Goal: Transaction & Acquisition: Purchase product/service

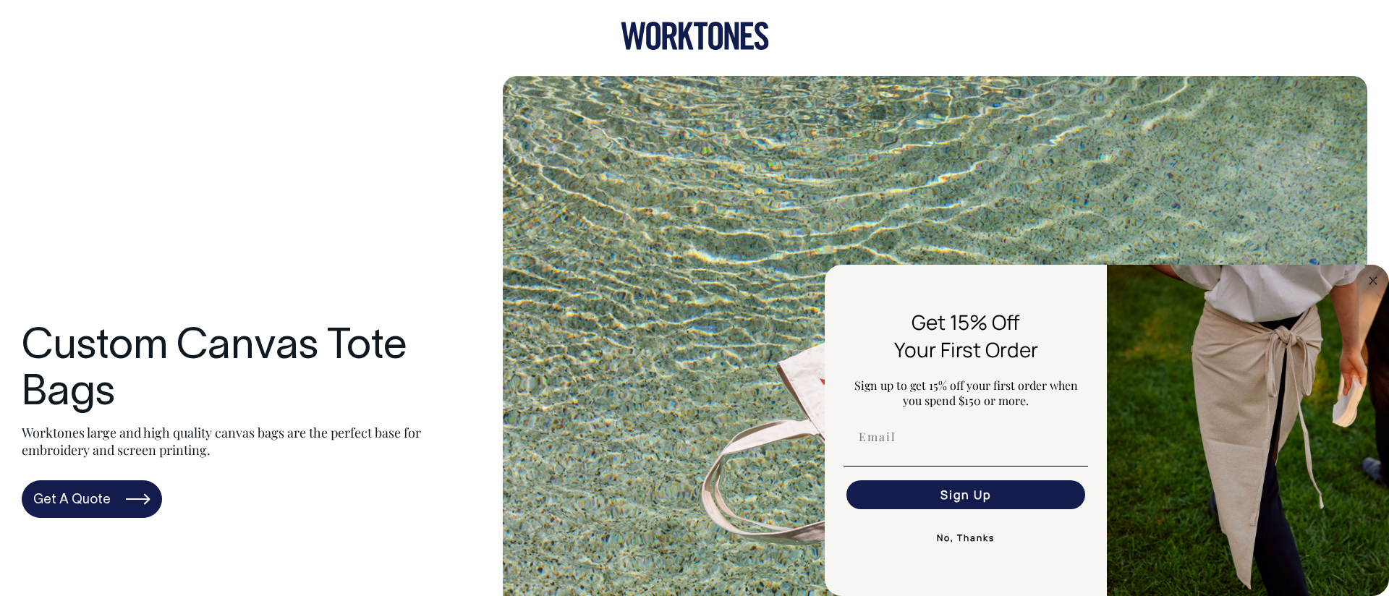
click at [646, 42] on icon at bounding box center [653, 36] width 14 height 28
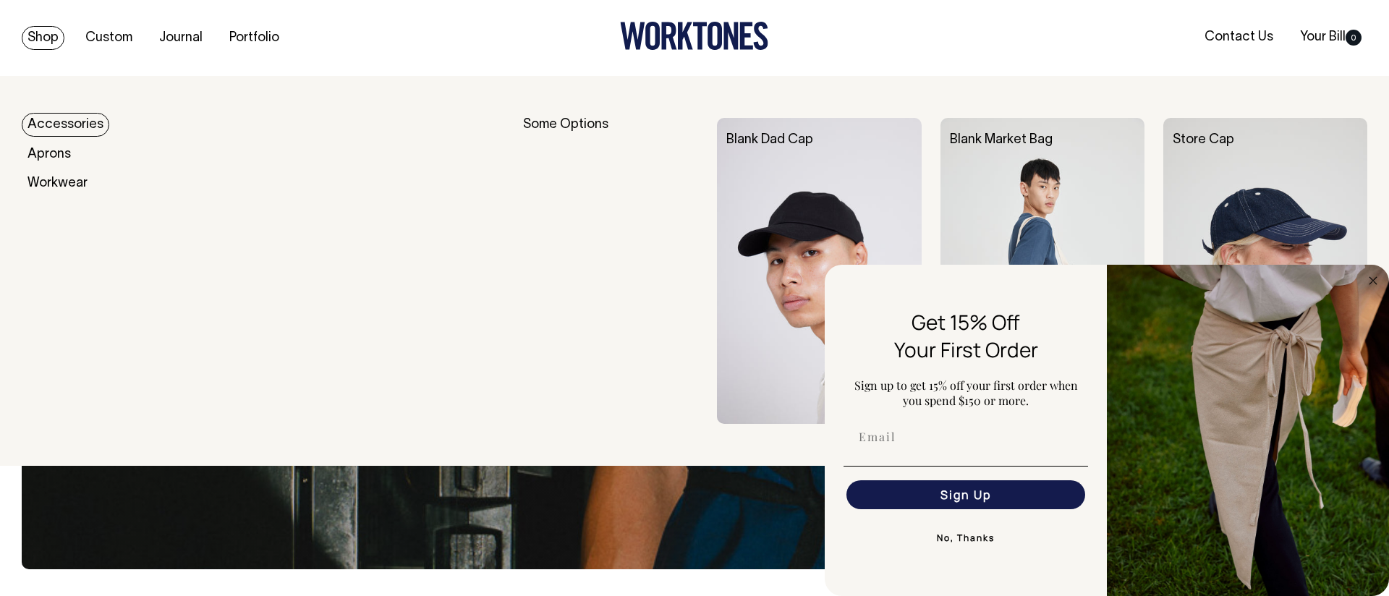
click at [52, 39] on link "Shop" at bounding box center [43, 38] width 43 height 24
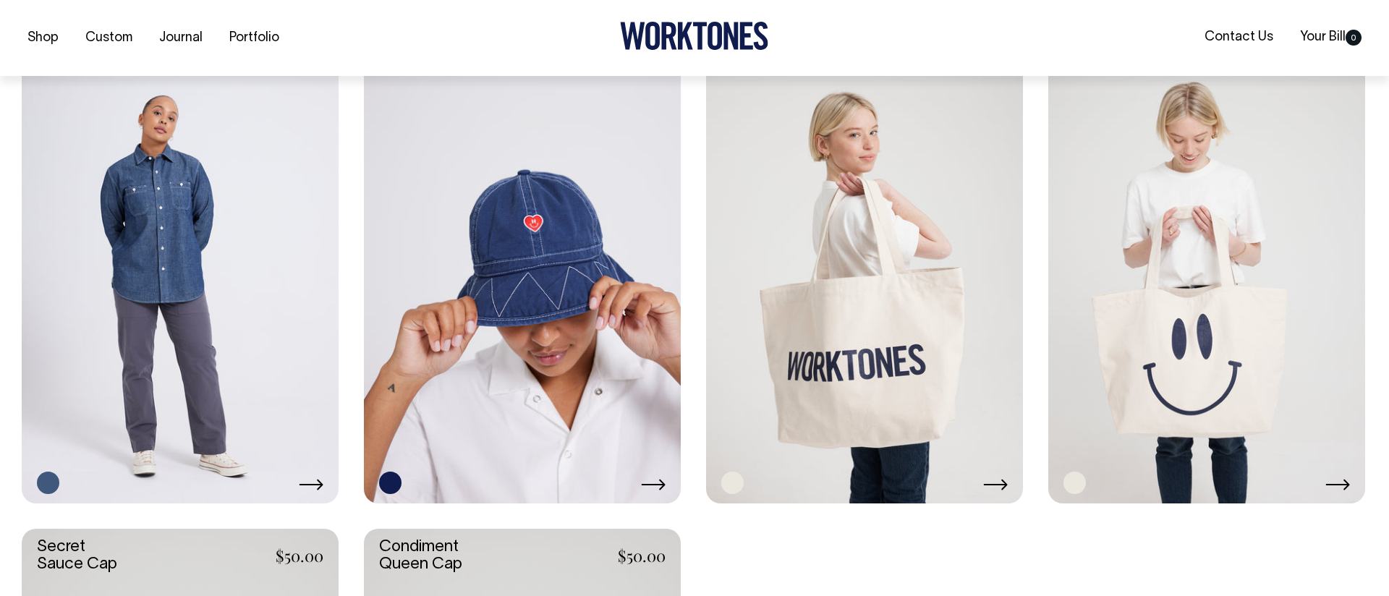
click at [866, 254] on link at bounding box center [864, 265] width 317 height 475
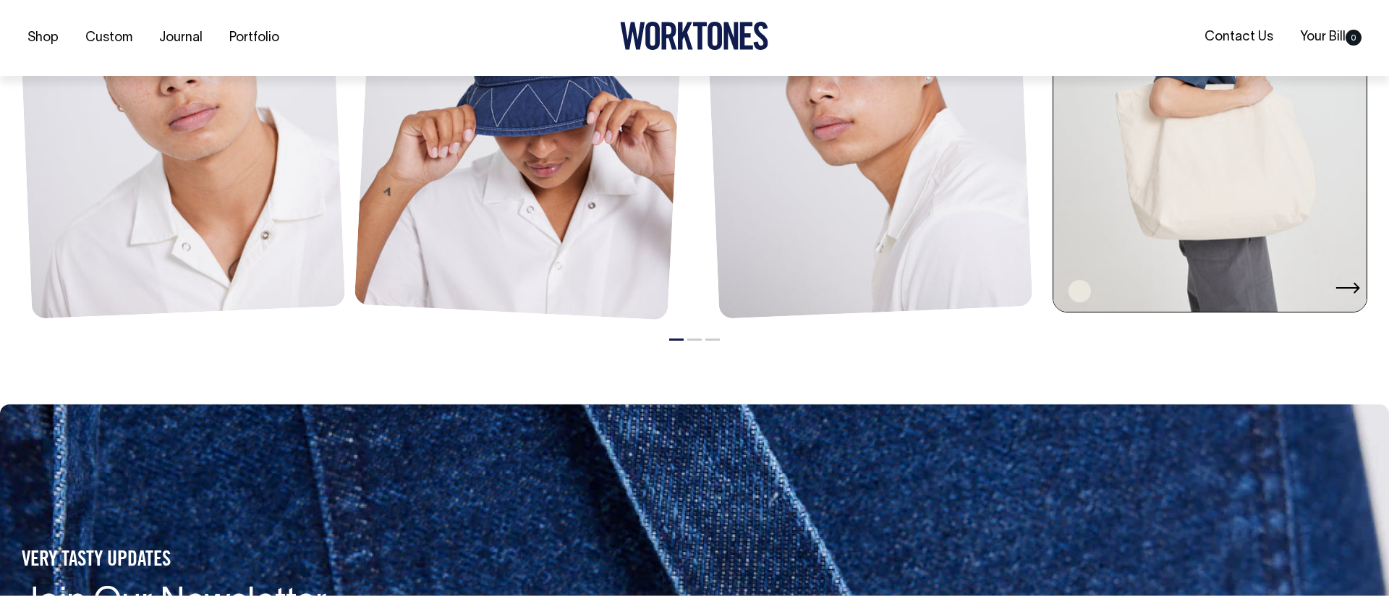
click at [1171, 294] on div at bounding box center [1215, 291] width 292 height 22
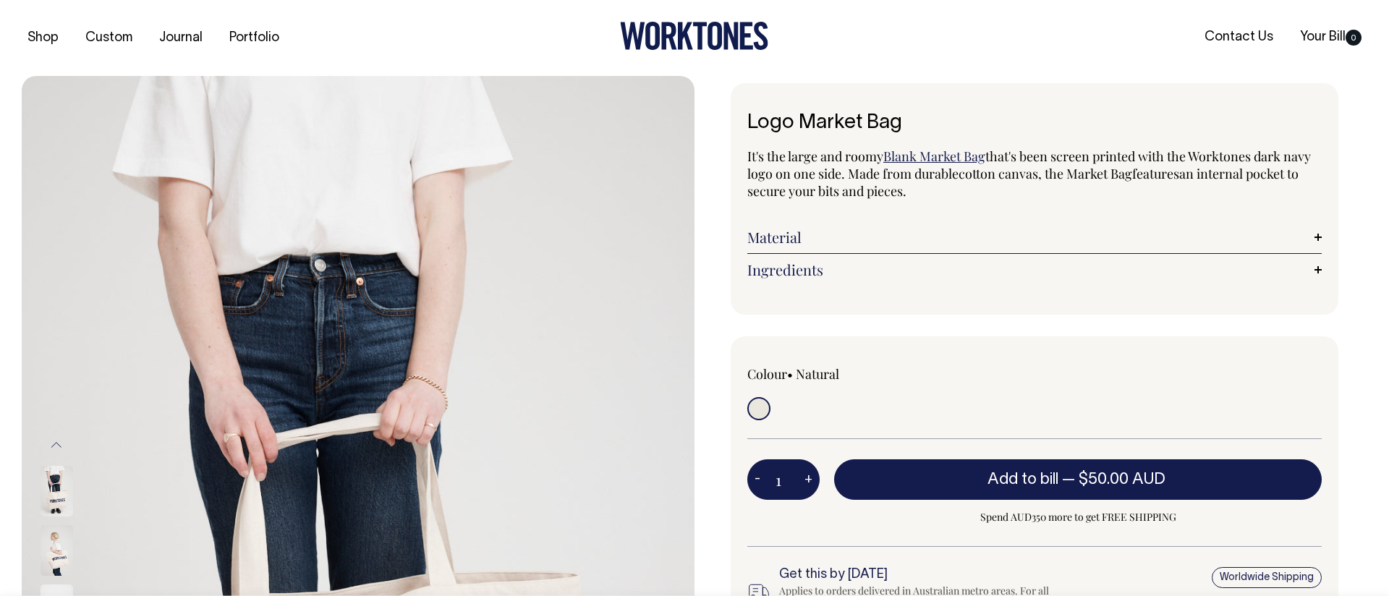
click at [868, 43] on div at bounding box center [694, 38] width 449 height 33
